Goal: Task Accomplishment & Management: Use online tool/utility

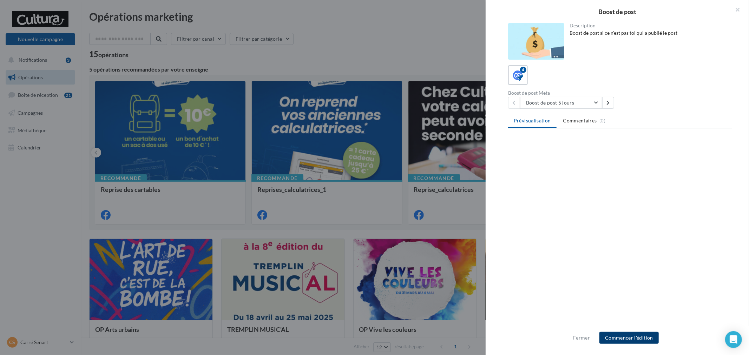
click at [624, 342] on button "Commencer l'édition" at bounding box center [628, 338] width 59 height 12
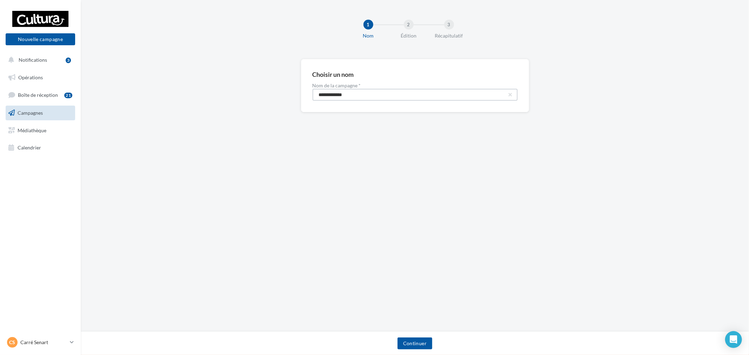
drag, startPoint x: 371, startPoint y: 94, endPoint x: 131, endPoint y: 59, distance: 242.7
click at [149, 64] on div "**********" at bounding box center [415, 97] width 668 height 76
paste input "****"
type input "**********"
click at [427, 342] on button "Continuer" at bounding box center [414, 344] width 35 height 12
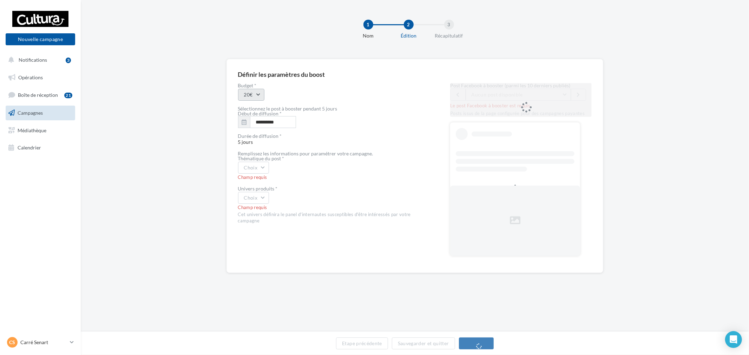
click at [258, 95] on button "20€" at bounding box center [251, 95] width 26 height 12
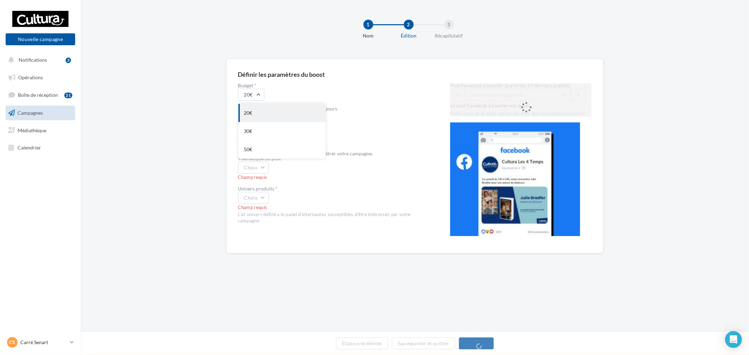
click at [262, 109] on div "20€" at bounding box center [281, 113] width 87 height 18
click at [527, 96] on span "Salon bien-être 2025 [PERSON_NAME] Artiste illustrateur [DATE] et [DATE] de 10h…" at bounding box center [574, 95] width 205 height 6
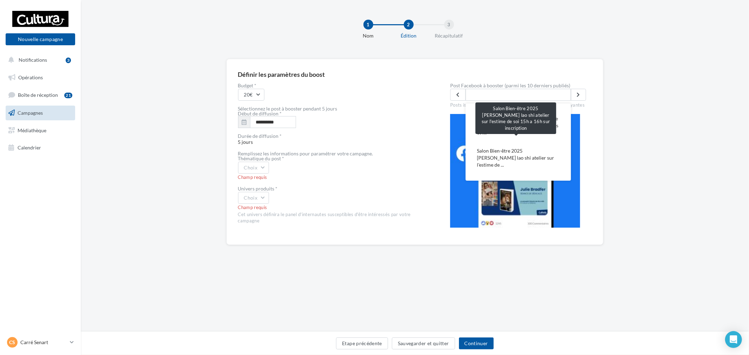
scroll to position [234, 0]
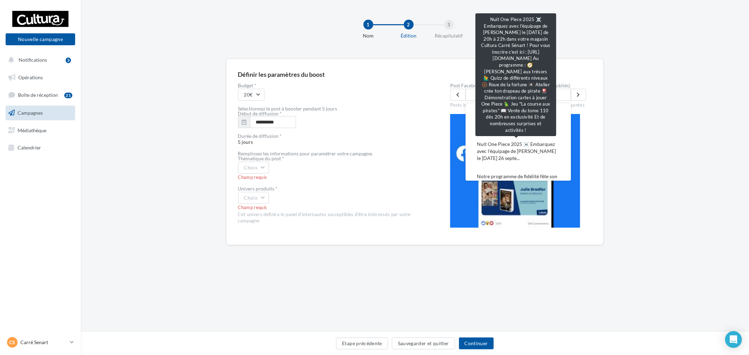
click at [531, 143] on span "Nuit One Piece 2025 ☠️ Embarquez avec l'équipage de [PERSON_NAME] le [DATE] 26 …" at bounding box center [518, 151] width 83 height 21
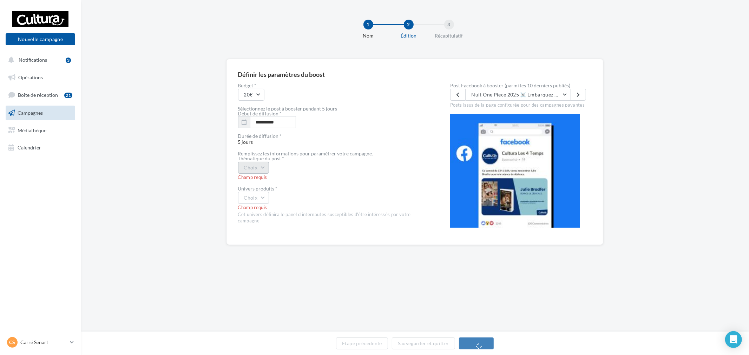
click at [259, 169] on button "Choix" at bounding box center [253, 168] width 31 height 12
click at [275, 186] on div "Evènement" at bounding box center [281, 186] width 87 height 18
click at [257, 198] on button "Choix" at bounding box center [253, 198] width 31 height 12
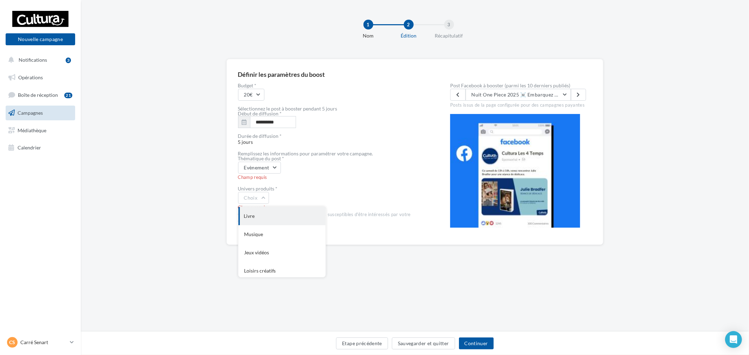
click at [289, 212] on div "Livre" at bounding box center [281, 216] width 87 height 18
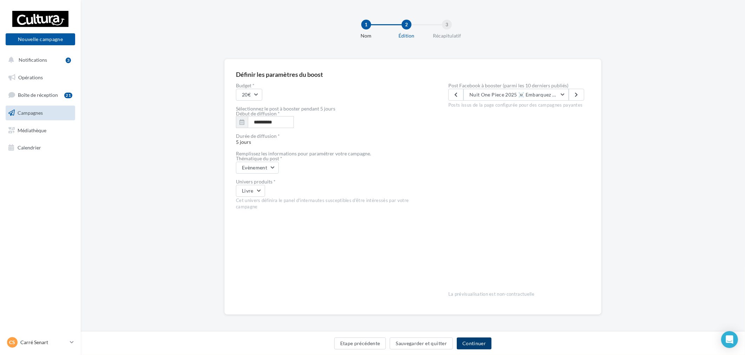
click at [480, 347] on button "Continuer" at bounding box center [474, 344] width 35 height 12
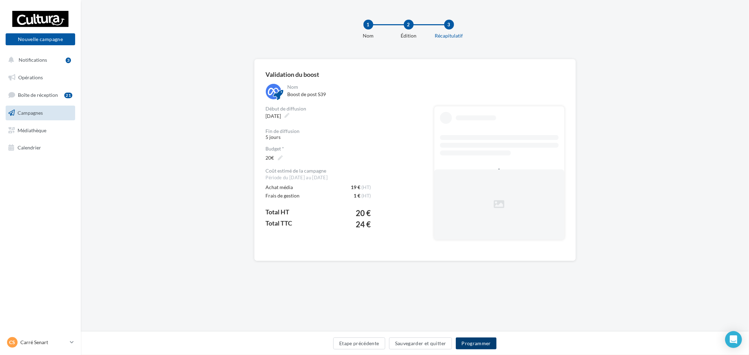
click at [488, 342] on button "Programmer" at bounding box center [476, 344] width 41 height 12
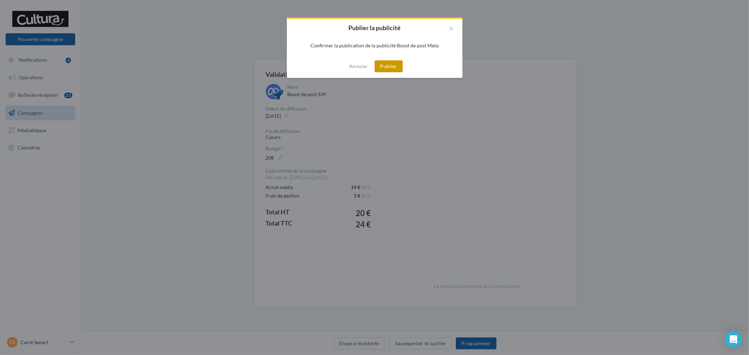
click at [394, 68] on button "Publier" at bounding box center [389, 66] width 28 height 12
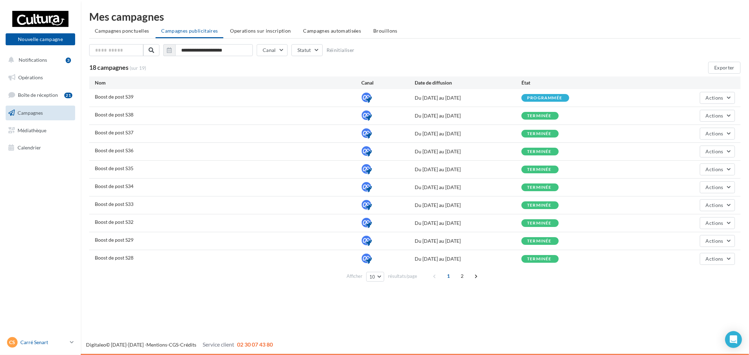
click at [47, 339] on p "Carré Senart" at bounding box center [43, 342] width 47 height 7
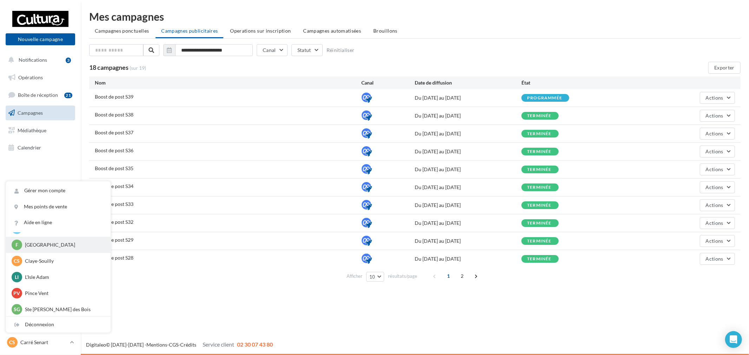
scroll to position [48, 0]
click at [56, 294] on p "Pince Vent" at bounding box center [63, 292] width 77 height 7
